Goal: Transaction & Acquisition: Purchase product/service

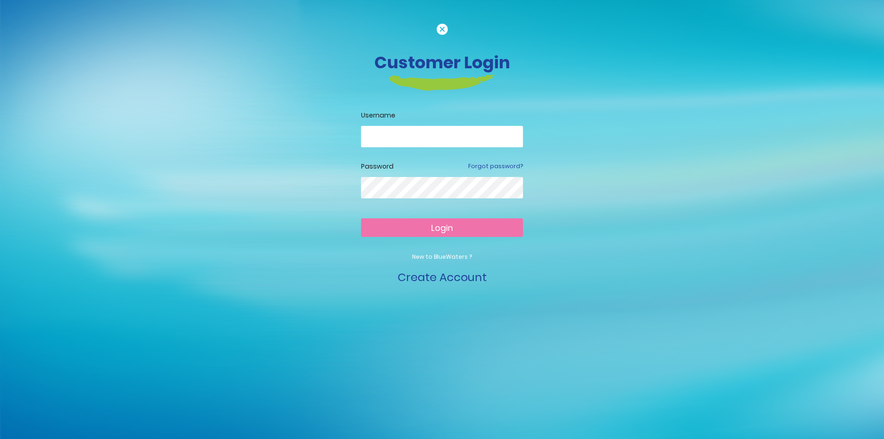
click at [482, 141] on input "email" at bounding box center [442, 136] width 162 height 21
click at [405, 131] on input "email" at bounding box center [442, 136] width 162 height 21
click at [413, 136] on input "email" at bounding box center [442, 136] width 162 height 21
type input "**********"
click at [398, 224] on button "Login" at bounding box center [442, 227] width 162 height 19
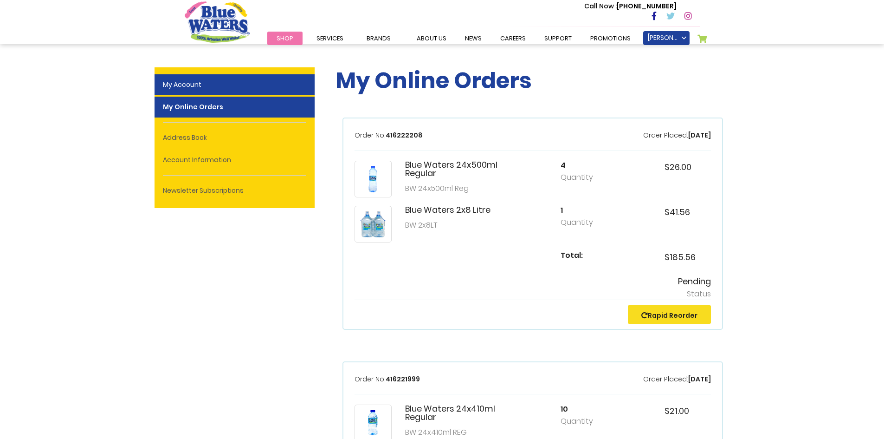
click at [199, 84] on link "My Account" at bounding box center [235, 84] width 160 height 21
click at [195, 84] on link "My Account" at bounding box center [235, 84] width 160 height 21
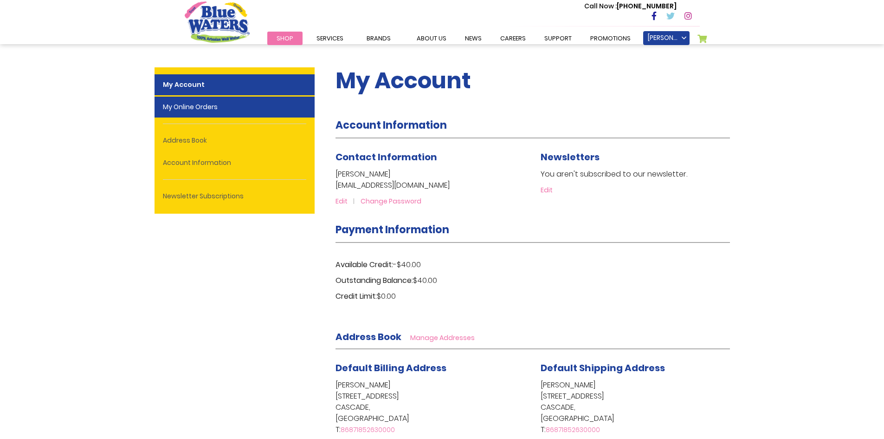
click at [211, 107] on link "My Online Orders" at bounding box center [235, 107] width 160 height 21
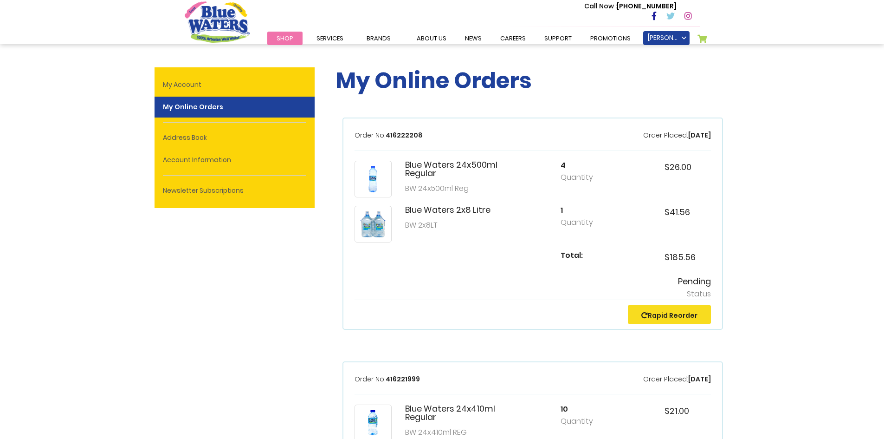
click at [665, 314] on link "Rapid Reorder" at bounding box center [670, 315] width 56 height 9
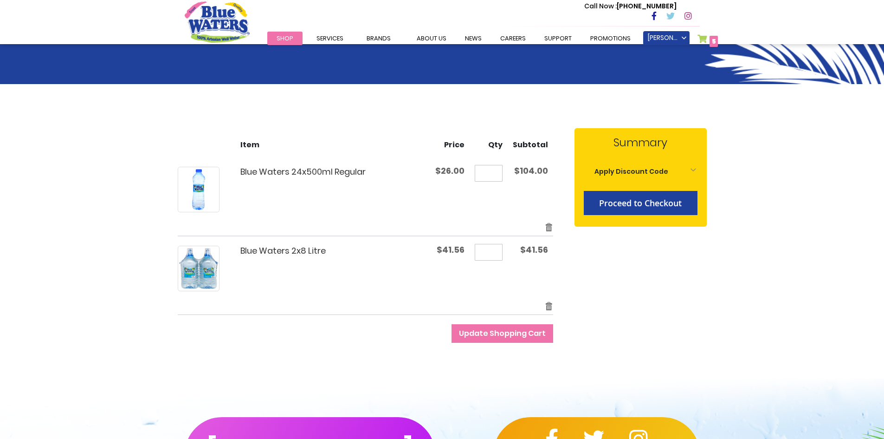
scroll to position [93, 0]
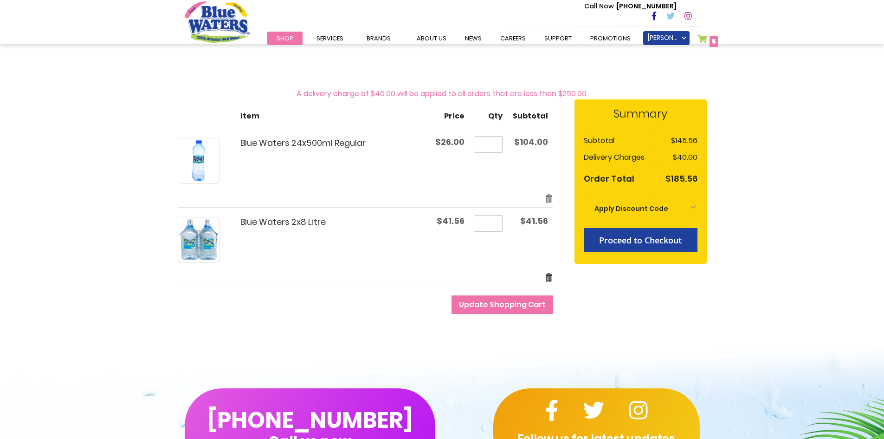
click at [550, 278] on link "Remove item" at bounding box center [549, 277] width 8 height 11
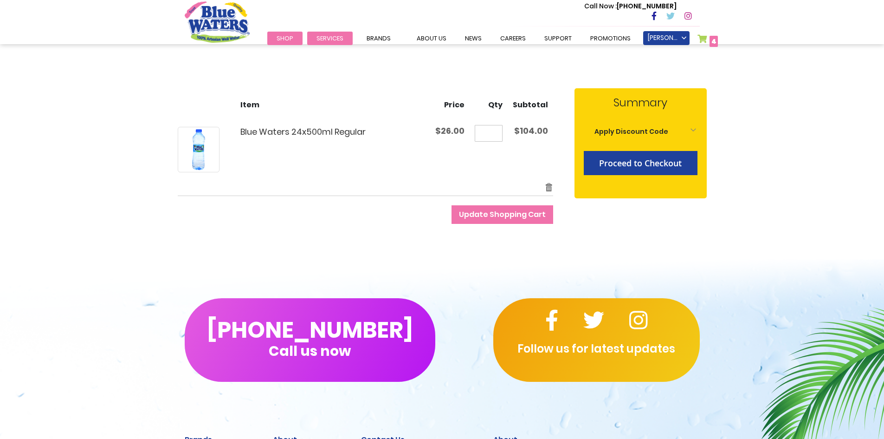
scroll to position [93, 0]
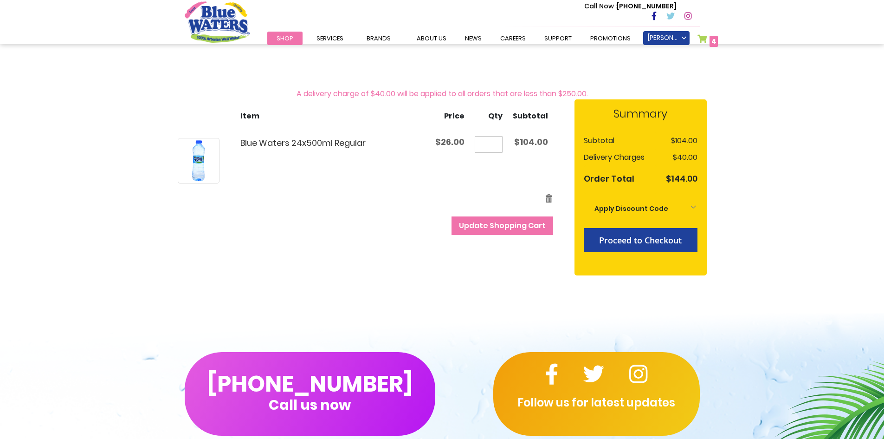
click at [284, 40] on span "Shop" at bounding box center [285, 38] width 17 height 9
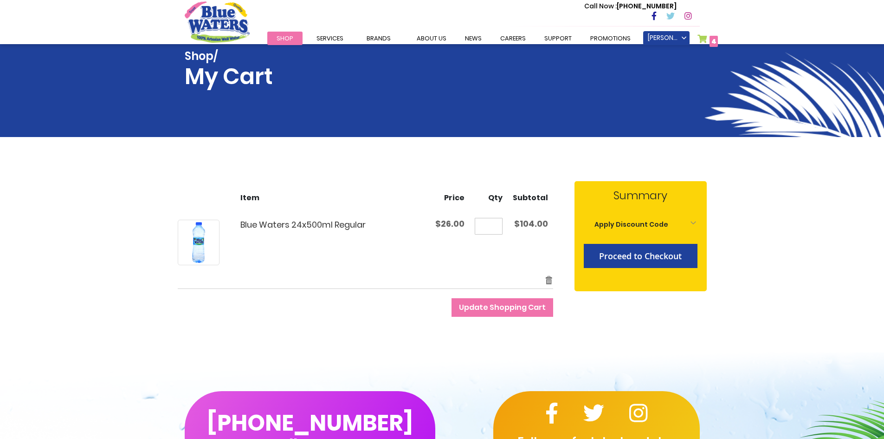
scroll to position [93, 0]
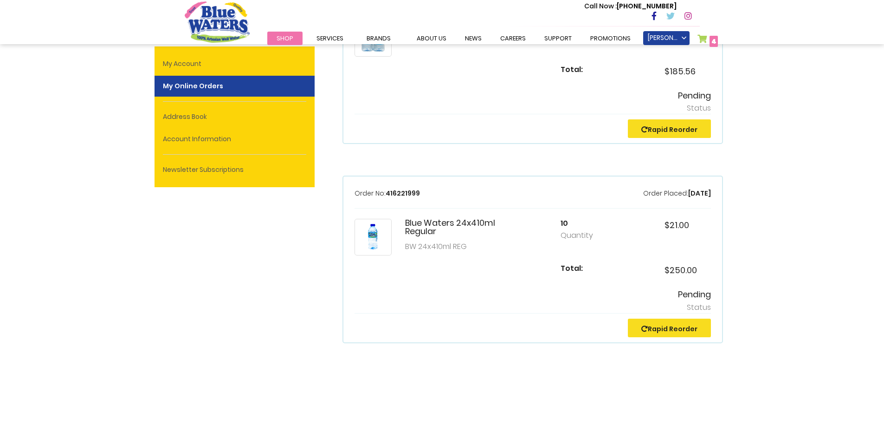
scroll to position [186, 0]
click at [675, 328] on link "Rapid Reorder" at bounding box center [670, 328] width 56 height 9
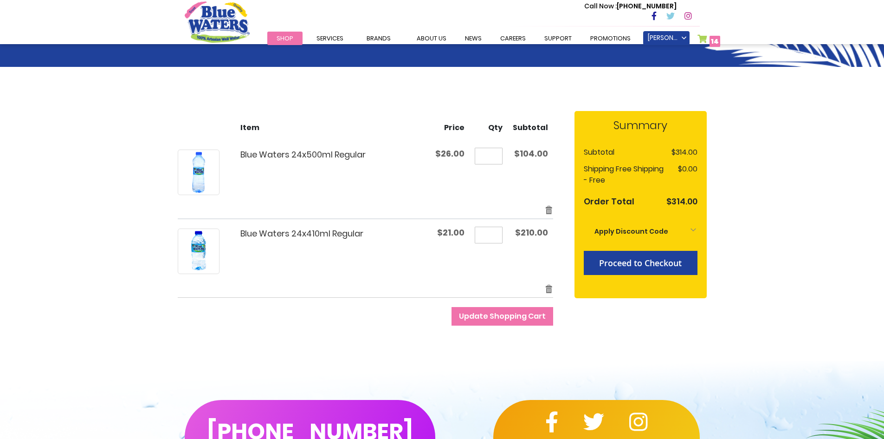
scroll to position [93, 0]
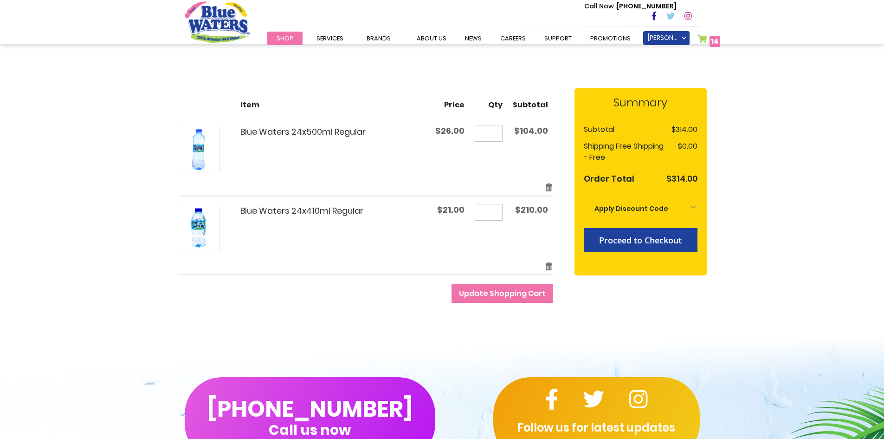
click at [510, 298] on span "Update Shopping Cart" at bounding box center [502, 293] width 87 height 11
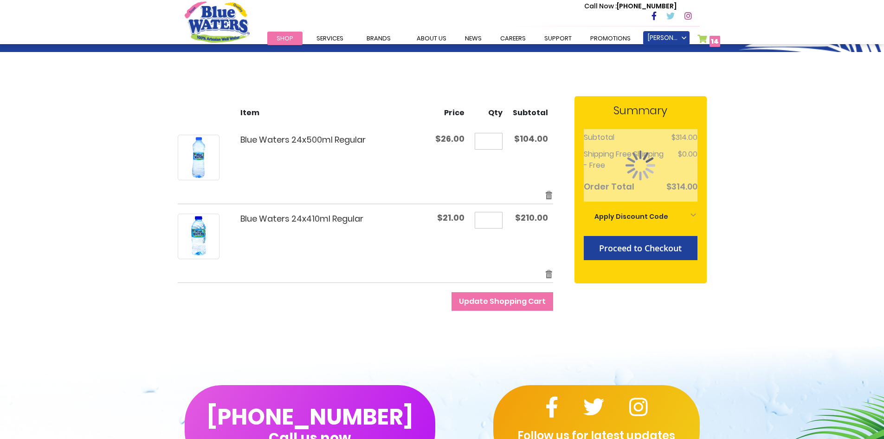
scroll to position [93, 0]
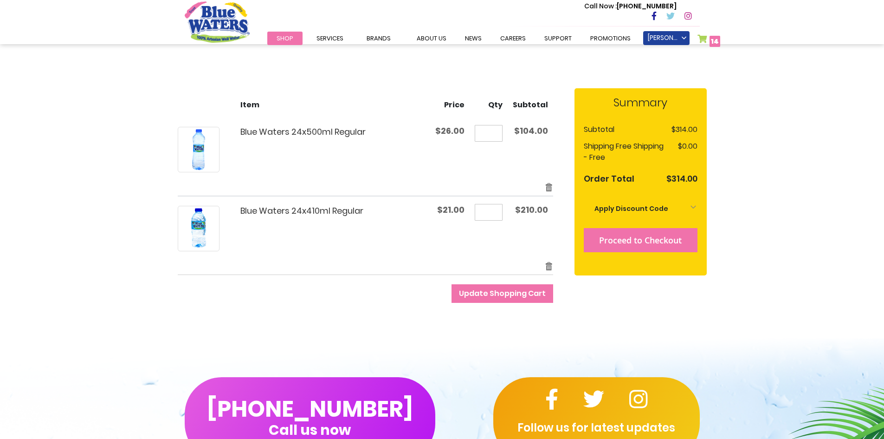
click at [643, 240] on span "Proceed to Checkout" at bounding box center [640, 239] width 83 height 11
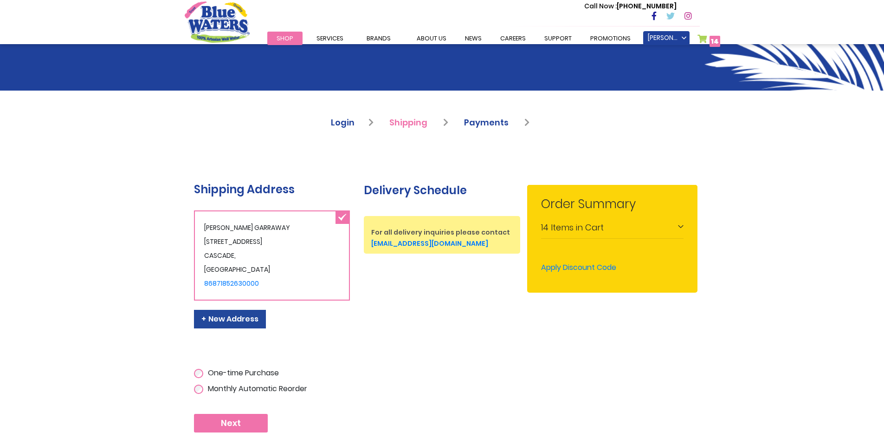
scroll to position [186, 0]
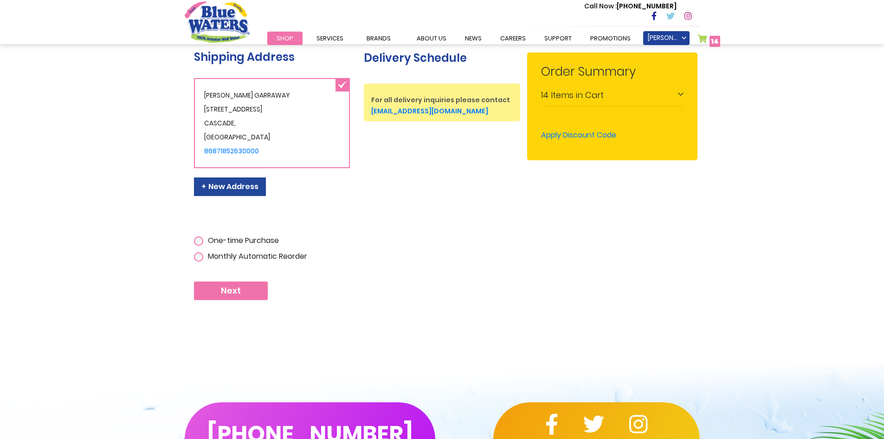
click at [241, 293] on button "Next" at bounding box center [231, 290] width 74 height 19
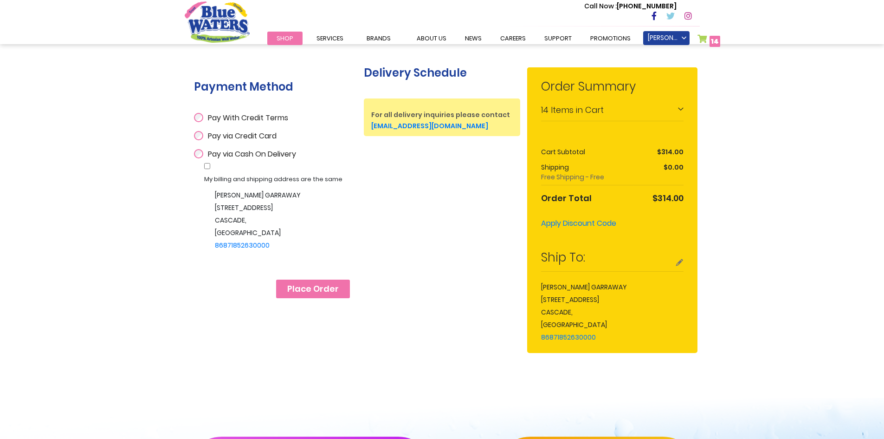
scroll to position [186, 0]
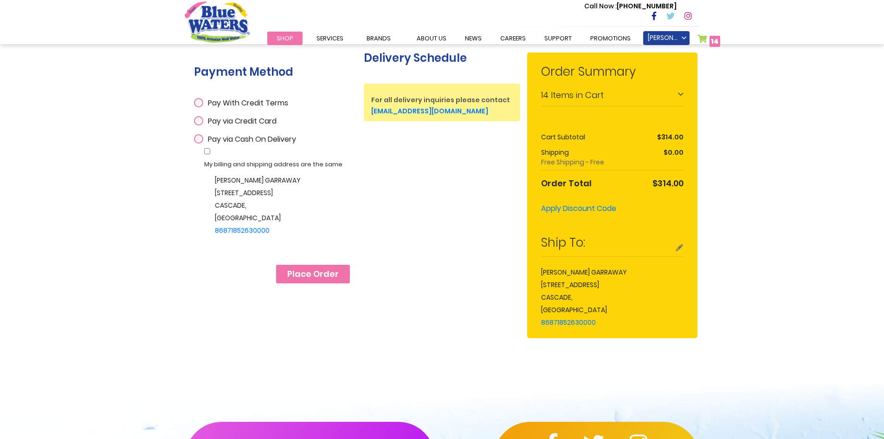
click at [324, 273] on span "Place Order" at bounding box center [313, 274] width 52 height 10
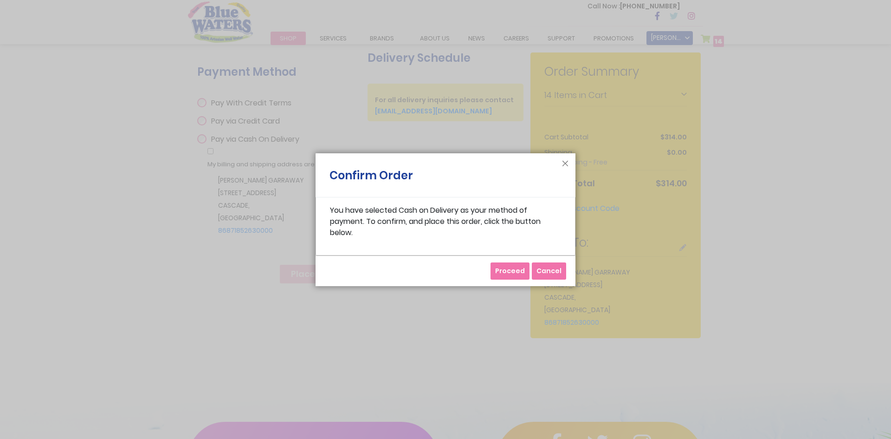
click at [503, 266] on span "Proceed" at bounding box center [510, 270] width 30 height 9
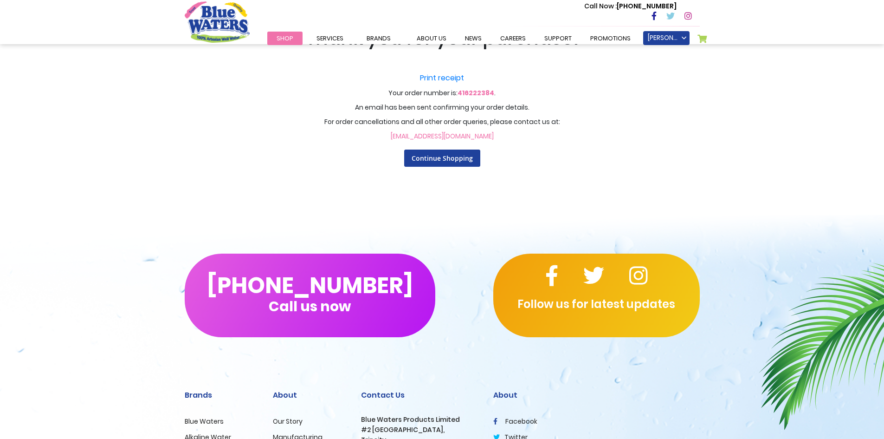
scroll to position [46, 0]
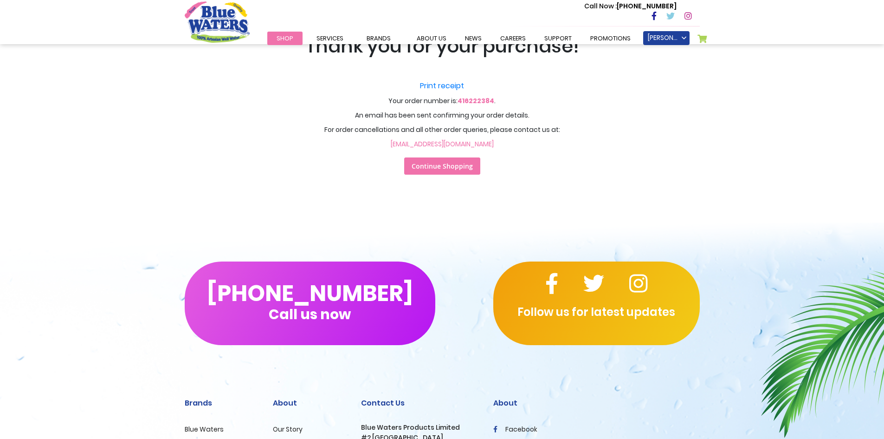
click at [436, 165] on span "Continue Shopping" at bounding box center [442, 166] width 61 height 9
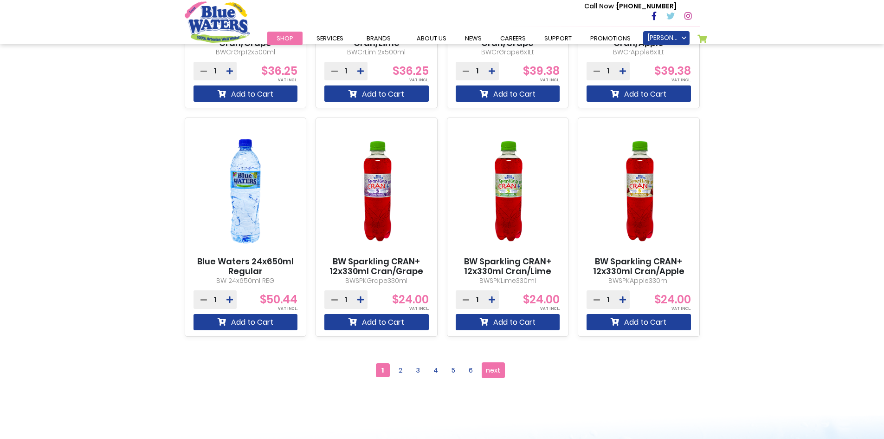
scroll to position [743, 0]
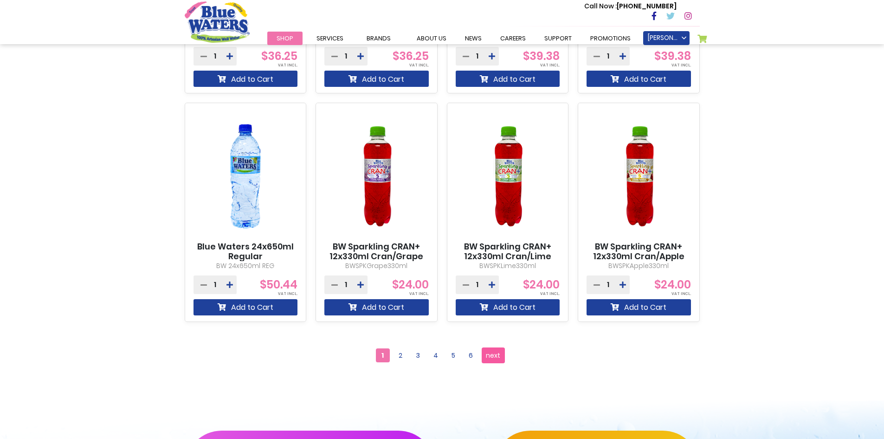
click at [495, 355] on span "next" at bounding box center [493, 355] width 14 height 14
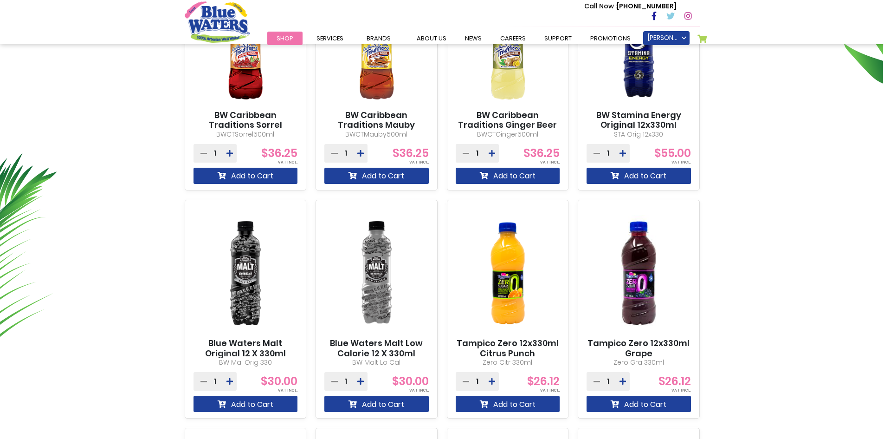
scroll to position [465, 0]
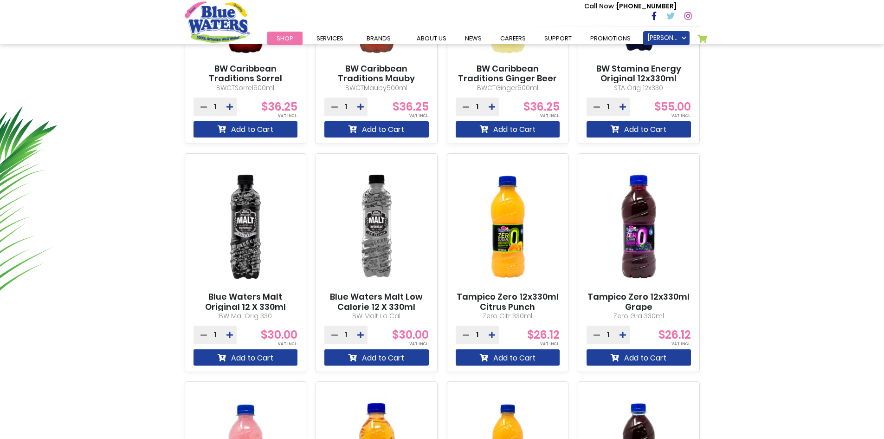
click at [238, 231] on img at bounding box center [246, 227] width 104 height 130
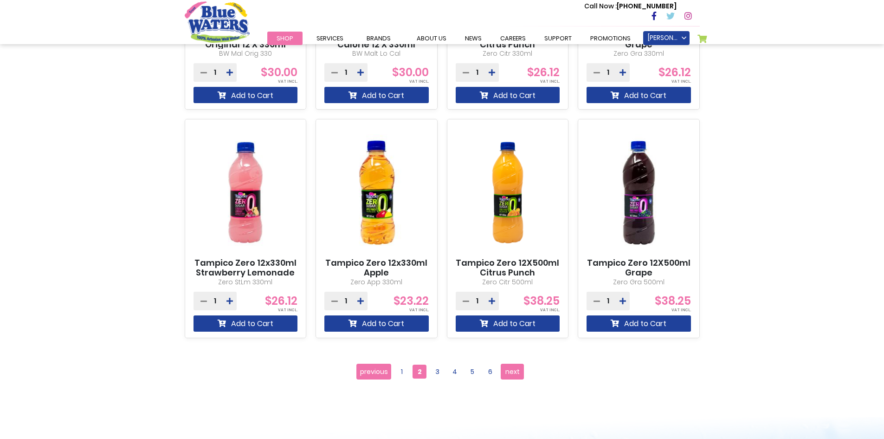
scroll to position [743, 0]
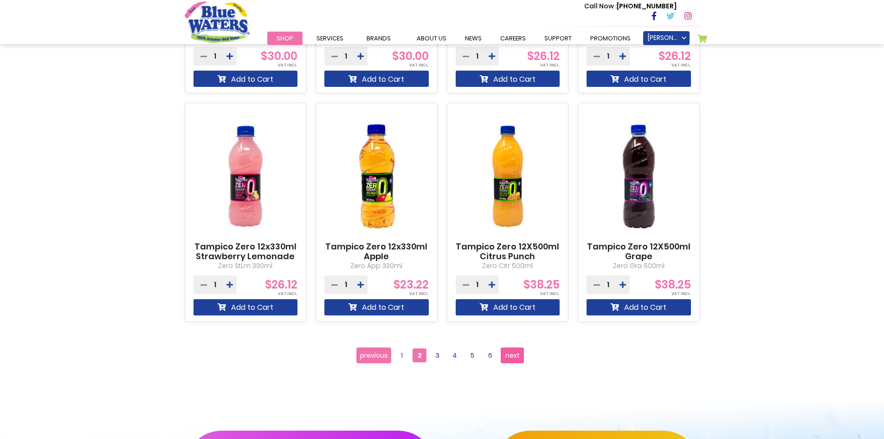
click at [510, 352] on span "next" at bounding box center [513, 355] width 14 height 14
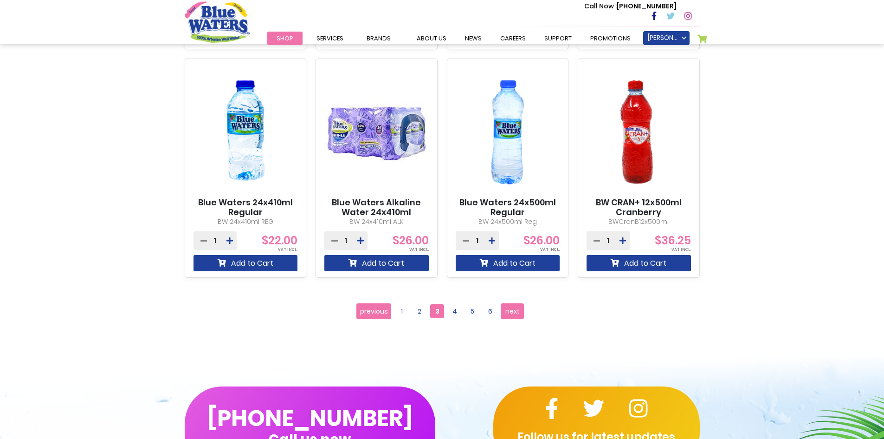
scroll to position [836, 0]
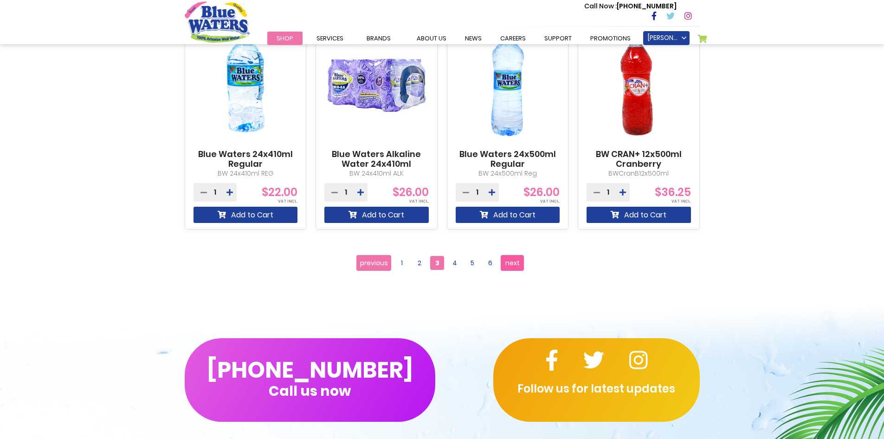
click at [516, 264] on span "next" at bounding box center [513, 263] width 14 height 14
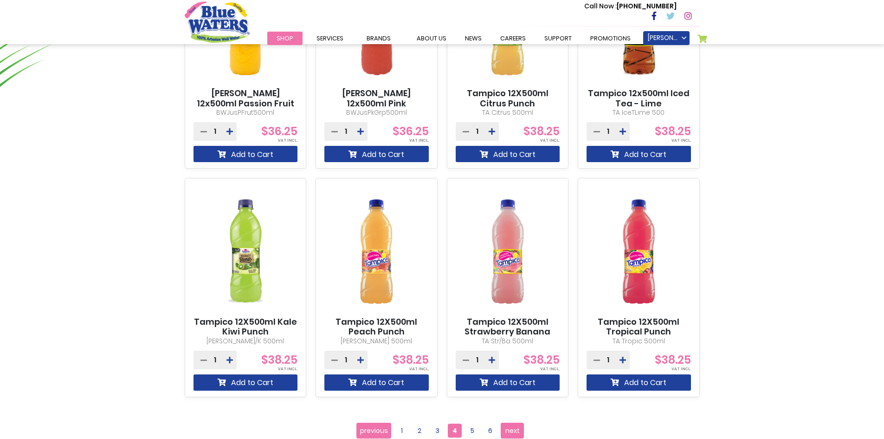
scroll to position [696, 0]
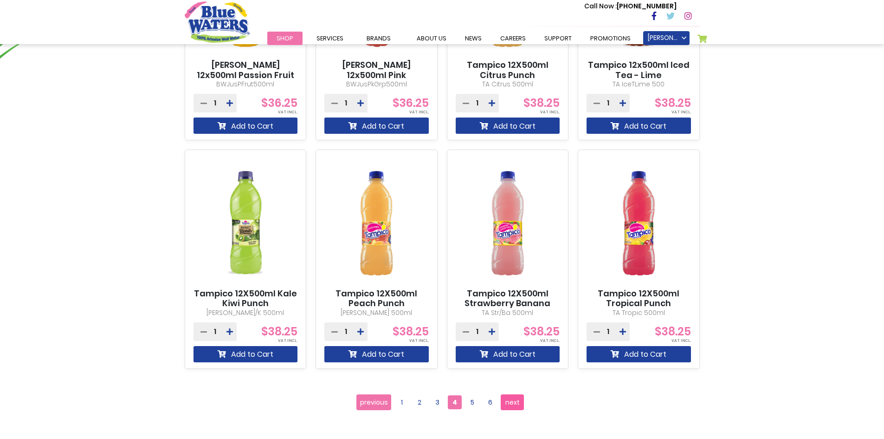
click at [518, 402] on span "next" at bounding box center [513, 402] width 14 height 14
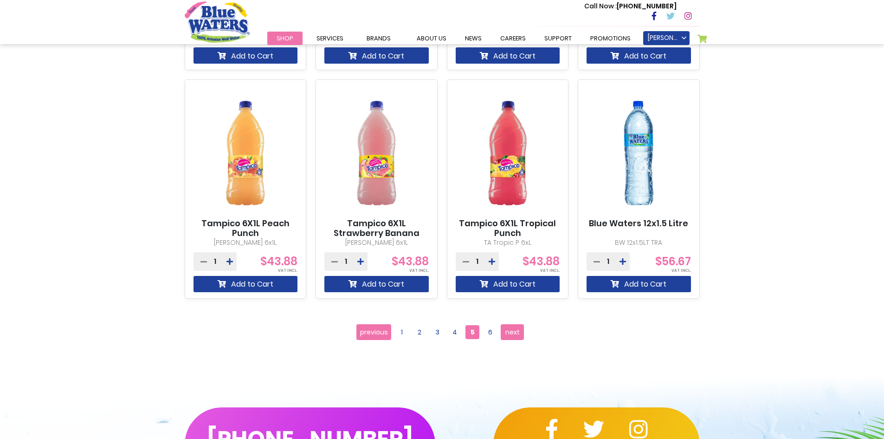
scroll to position [790, 0]
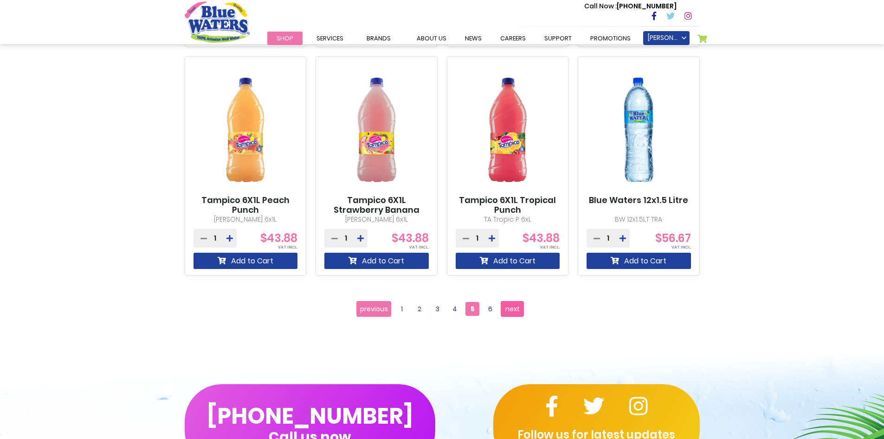
click at [511, 309] on span "next" at bounding box center [513, 309] width 14 height 14
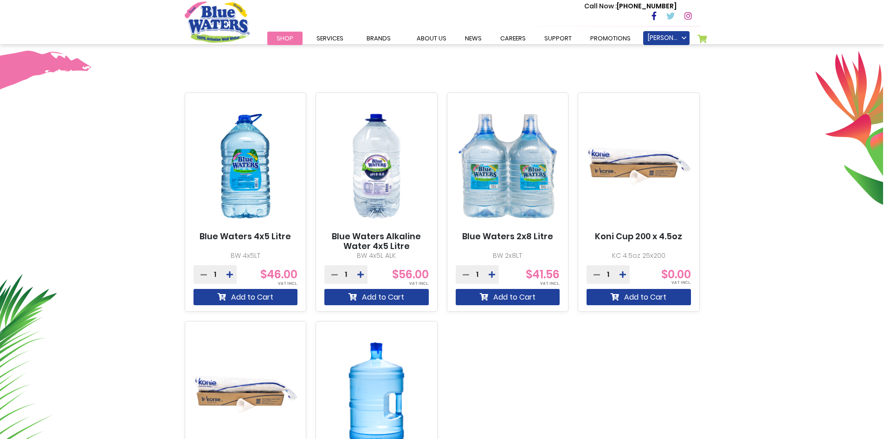
scroll to position [325, 0]
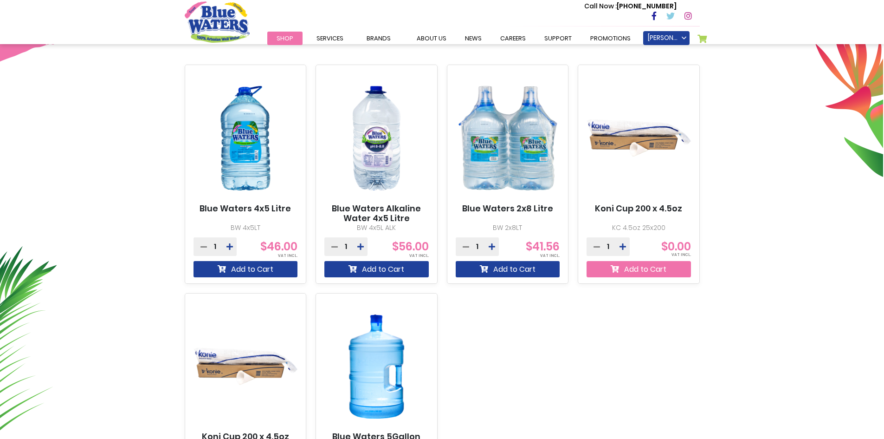
click at [643, 267] on button "Add to Cart" at bounding box center [639, 269] width 104 height 16
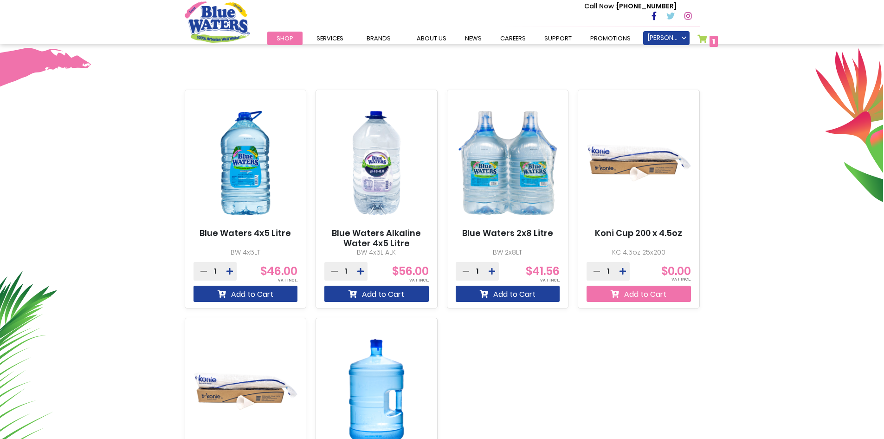
scroll to position [350, 0]
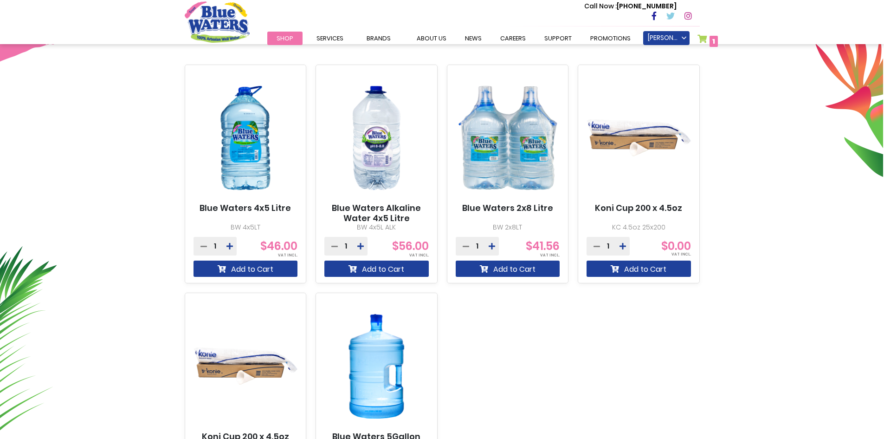
click at [633, 148] on img at bounding box center [639, 138] width 104 height 130
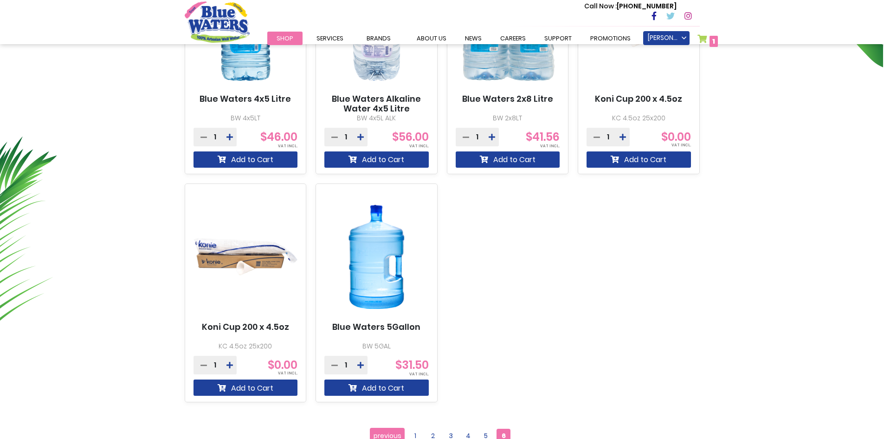
scroll to position [464, 0]
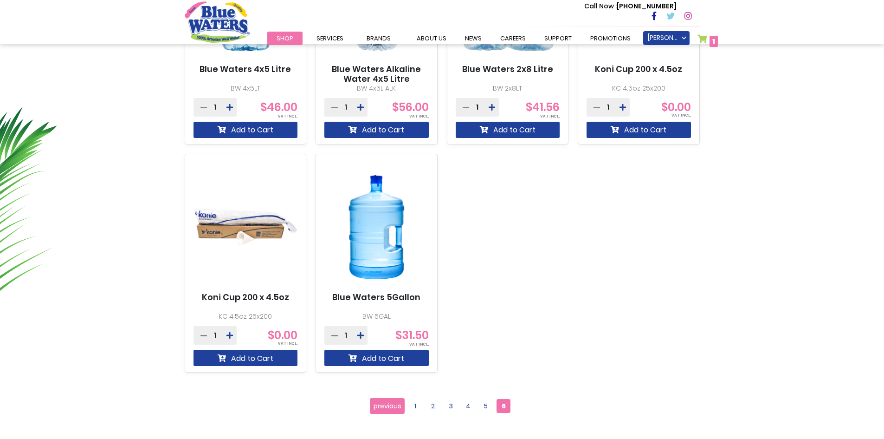
click at [375, 234] on img at bounding box center [377, 227] width 104 height 130
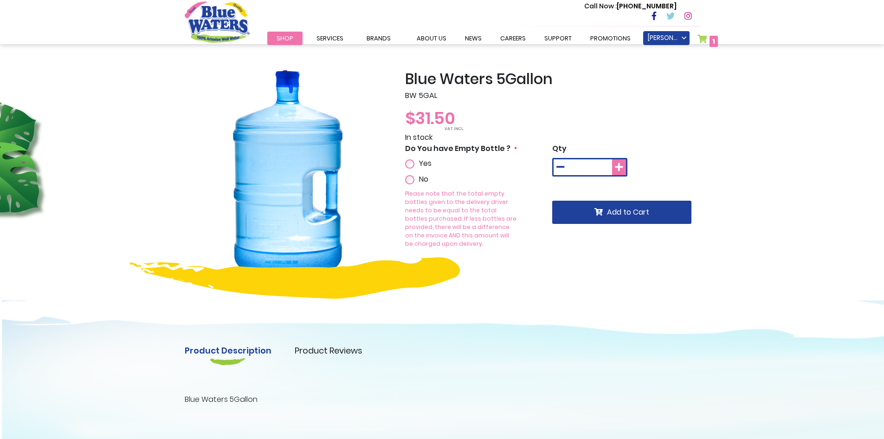
click at [624, 167] on button at bounding box center [619, 167] width 14 height 16
click at [563, 169] on icon at bounding box center [561, 166] width 8 height 9
type input "*"
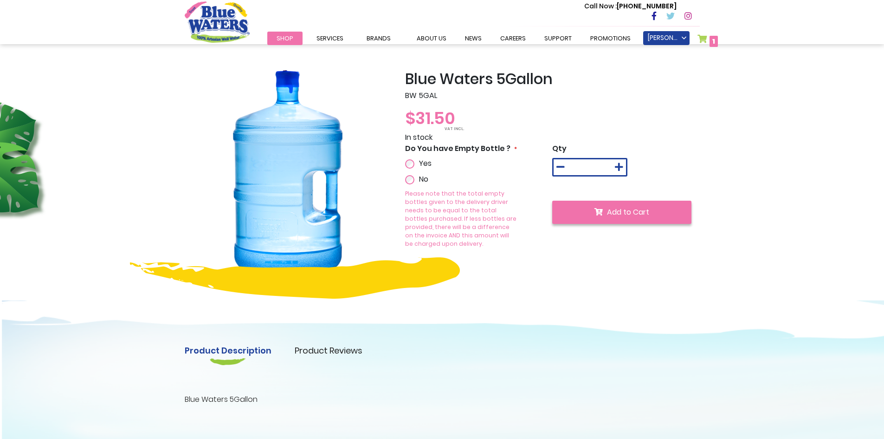
click at [640, 214] on span "Add to Cart" at bounding box center [628, 212] width 42 height 11
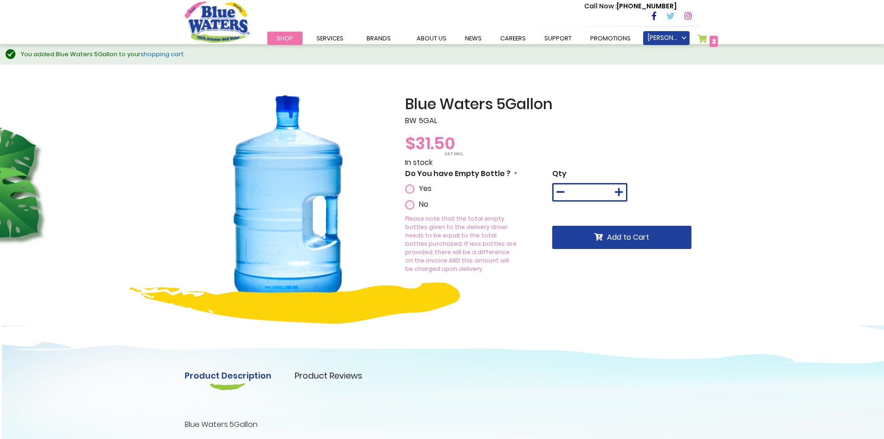
click at [714, 42] on span "2" at bounding box center [714, 41] width 4 height 9
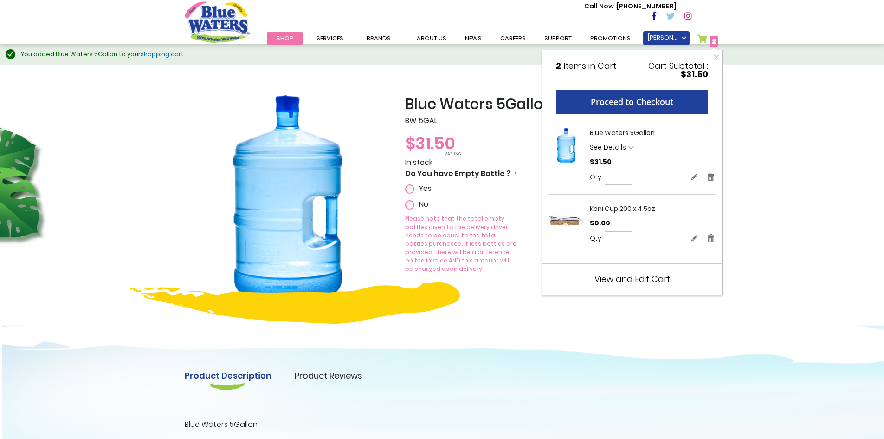
click at [629, 145] on span "See Details" at bounding box center [652, 149] width 125 height 12
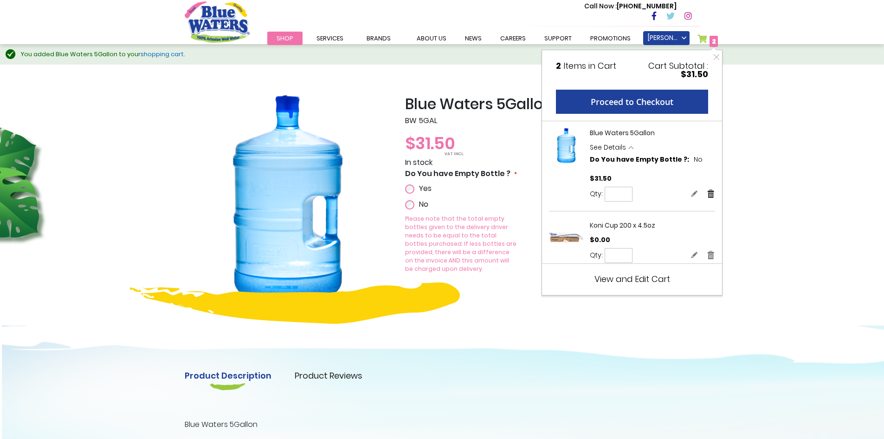
click at [707, 195] on link "Remove" at bounding box center [711, 193] width 8 height 10
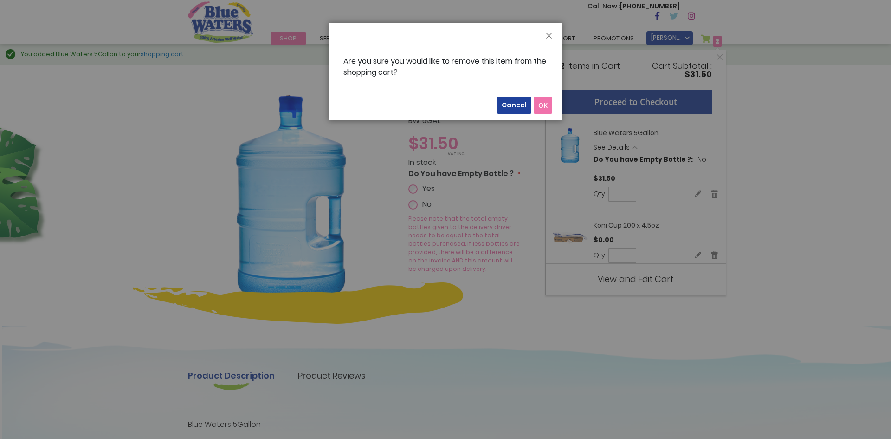
click at [549, 104] on button "OK" at bounding box center [543, 105] width 19 height 17
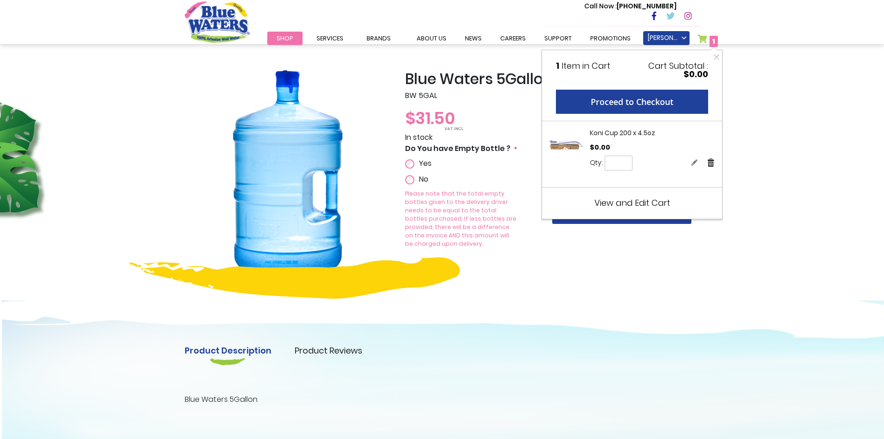
click at [708, 165] on link "Remove" at bounding box center [711, 162] width 8 height 10
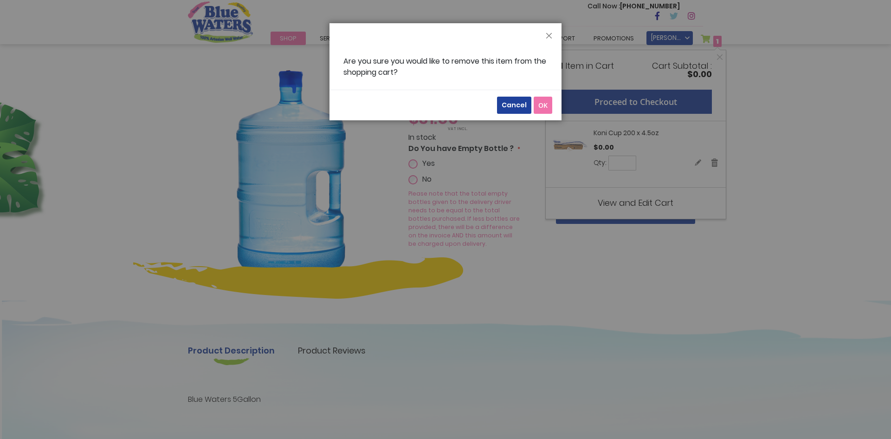
click at [543, 103] on span "OK" at bounding box center [543, 105] width 9 height 9
